Goal: Task Accomplishment & Management: Use online tool/utility

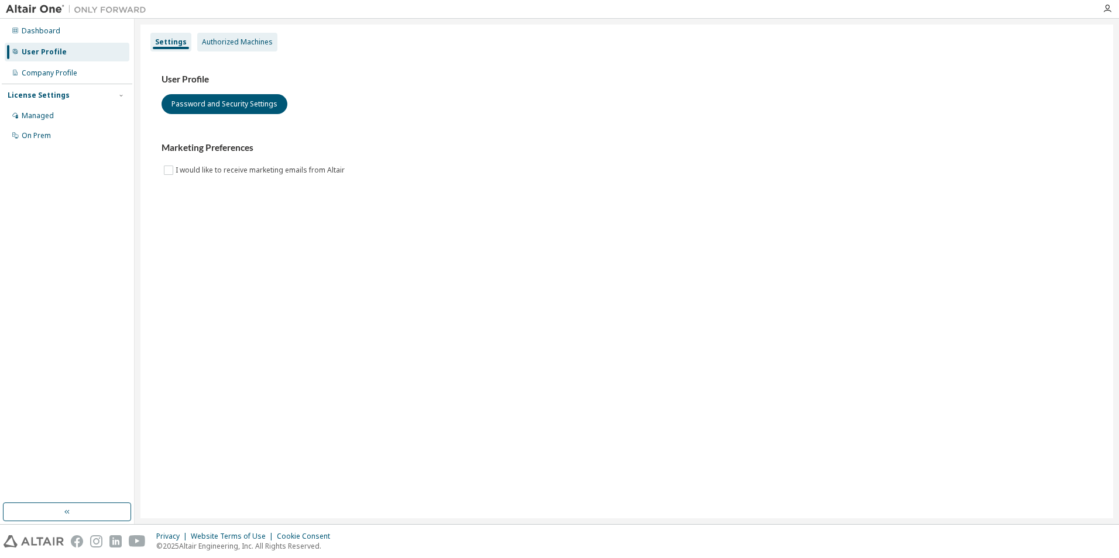
click at [252, 33] on div "Authorized Machines" at bounding box center [237, 42] width 80 height 19
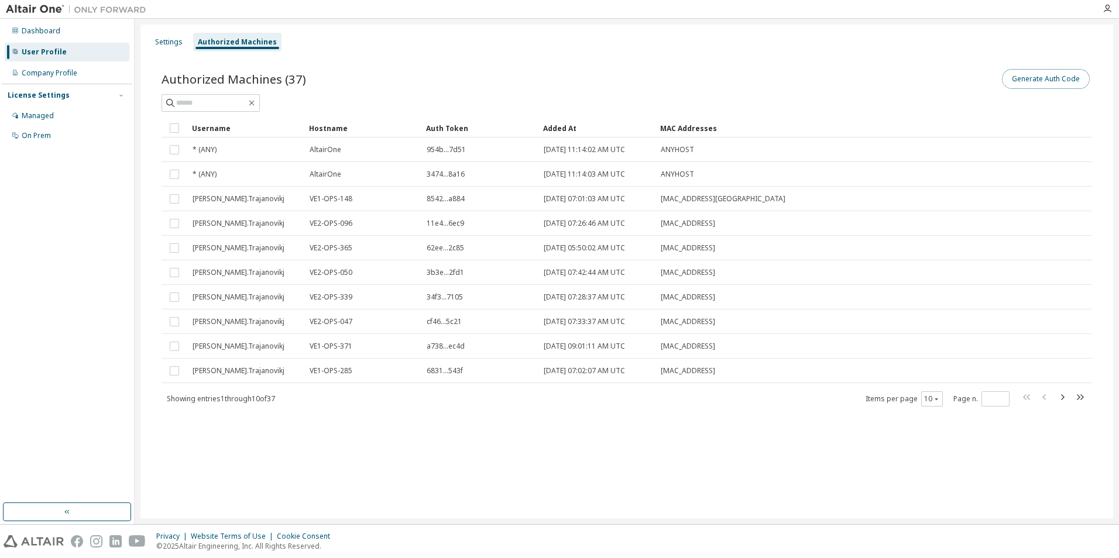
click at [1039, 80] on button "Generate Auth Code" at bounding box center [1046, 79] width 88 height 20
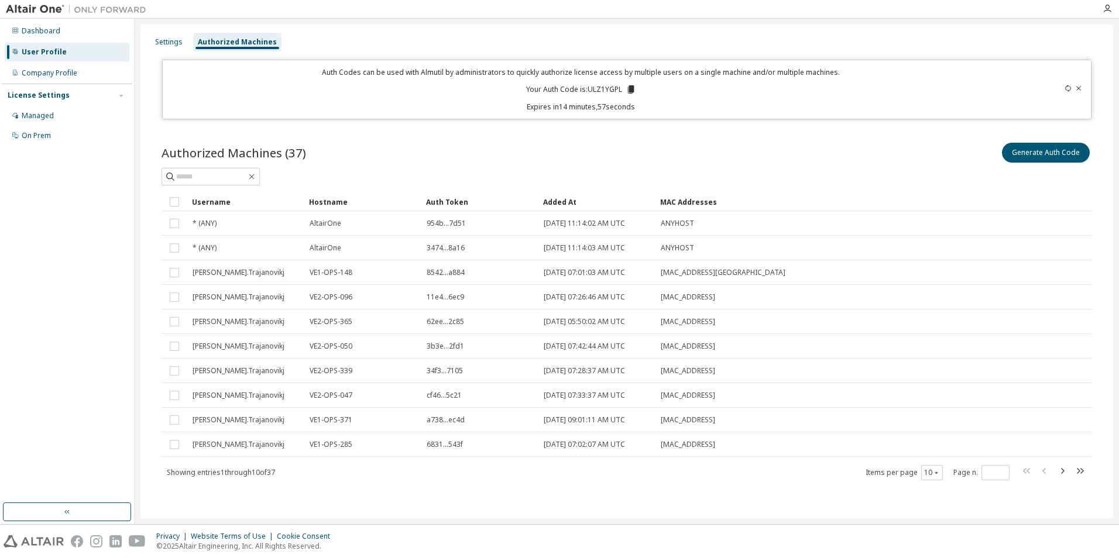
click at [591, 91] on p "Your Auth Code is: ULZ1YGPL" at bounding box center [581, 89] width 110 height 11
drag, startPoint x: 591, startPoint y: 91, endPoint x: 650, endPoint y: 97, distance: 58.8
click at [726, 114] on div "Auth Codes can be used with Almutil by administrators to quickly authorize lice…" at bounding box center [627, 90] width 930 height 60
click at [605, 83] on div "Auth Codes can be used with Almutil by administrators to quickly authorize lice…" at bounding box center [581, 89] width 823 height 44
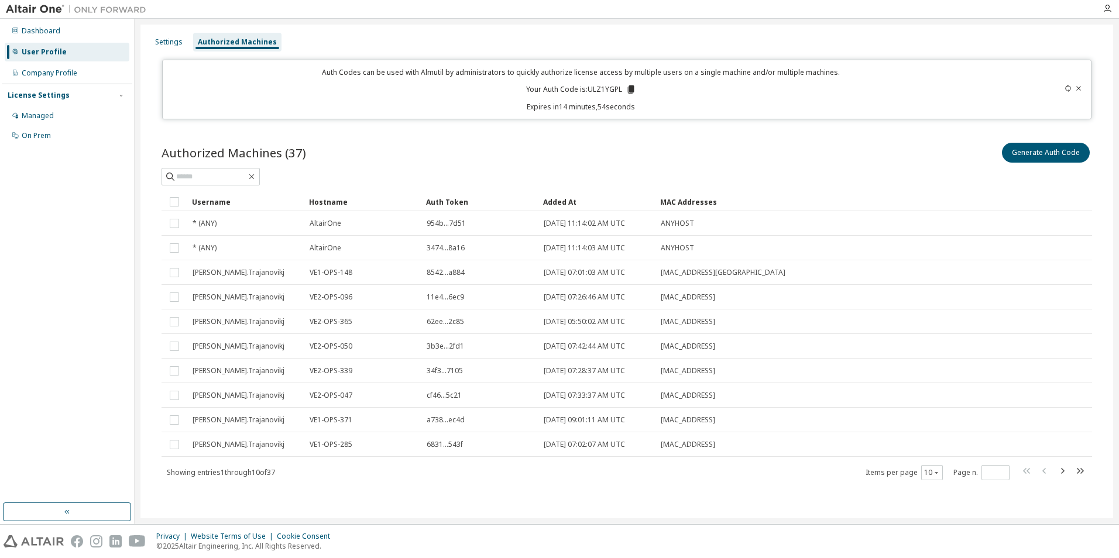
click at [612, 87] on p "Your Auth Code is: ULZ1YGPL" at bounding box center [581, 89] width 110 height 11
click at [613, 87] on p "Your Auth Code is: ULZ1YGPL" at bounding box center [581, 89] width 110 height 11
copy p "ULZ1YGPL"
